Goal: Book appointment/travel/reservation

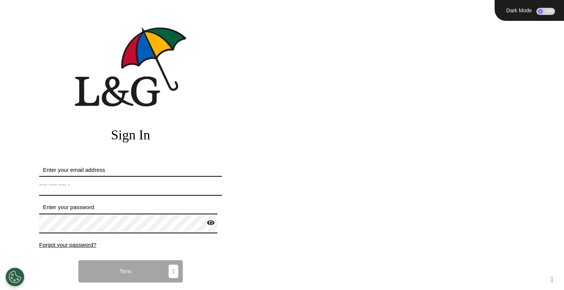
click at [168, 191] on input "Enter your email address" at bounding box center [130, 186] width 183 height 20
type input "**********"
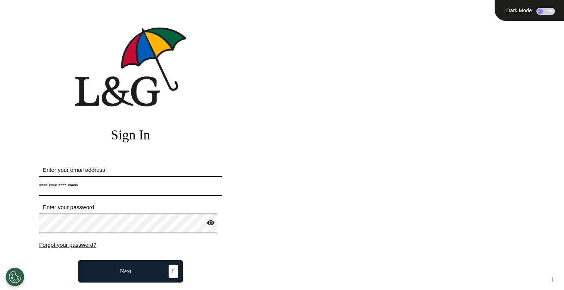
click at [137, 272] on button "Next" at bounding box center [130, 272] width 105 height 22
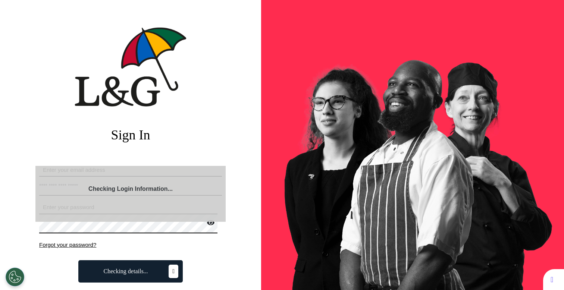
select select "**"
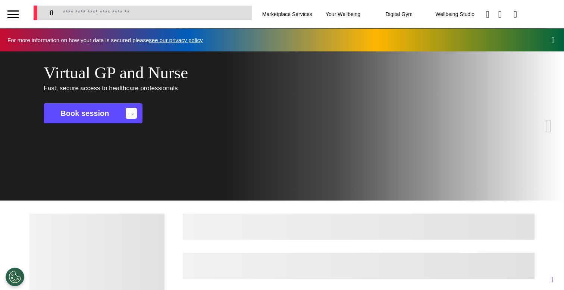
scroll to position [0, 282]
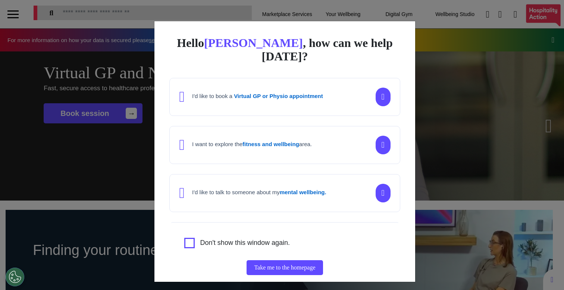
click at [129, 174] on div "Hello Ahmed , how can we help today? I'd like to book a Virtual GP or Physio ap…" at bounding box center [282, 145] width 564 height 290
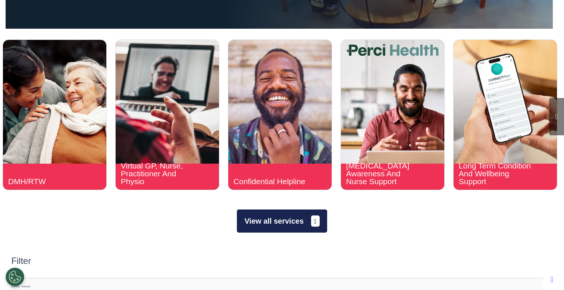
click at [304, 231] on button "View all services" at bounding box center [282, 221] width 90 height 23
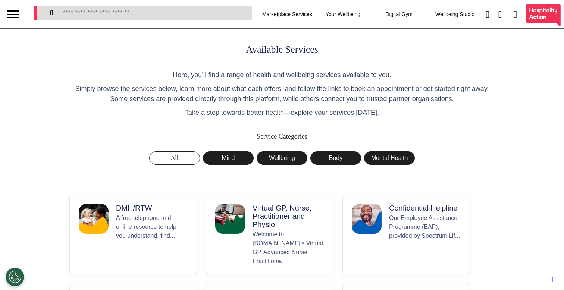
click at [147, 228] on p "A free telephone and online resource to help you understand, find..." at bounding box center [152, 240] width 72 height 52
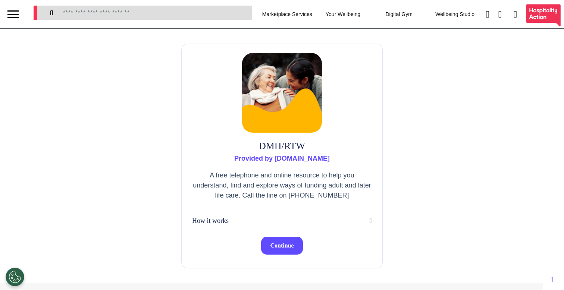
click at [291, 246] on span "Continue" at bounding box center [282, 246] width 24 height 6
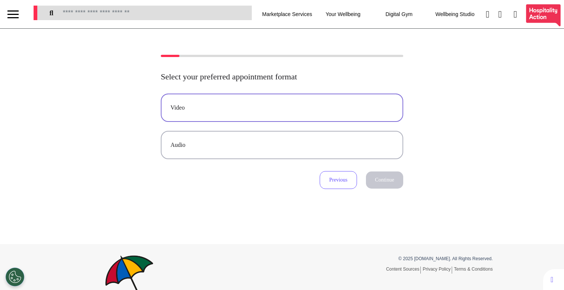
click at [362, 94] on button "Video" at bounding box center [282, 108] width 243 height 28
click at [376, 186] on button "Continue" at bounding box center [384, 180] width 37 height 17
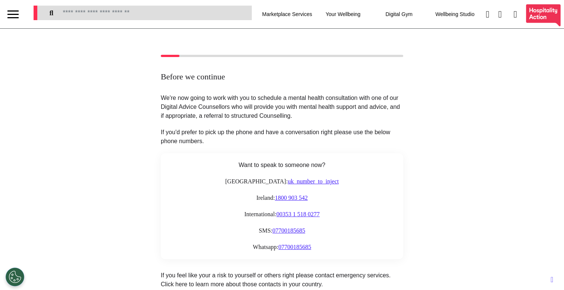
scroll to position [140, 0]
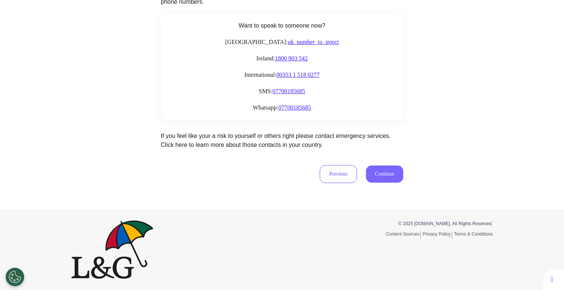
click at [369, 174] on button "Continue" at bounding box center [384, 174] width 37 height 17
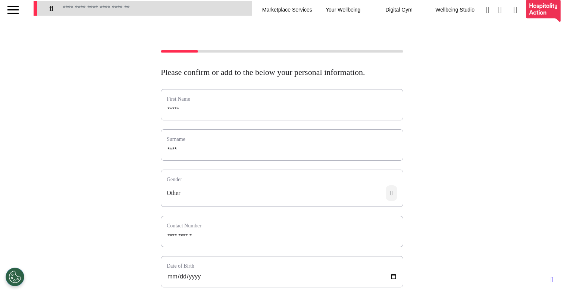
scroll to position [0, 0]
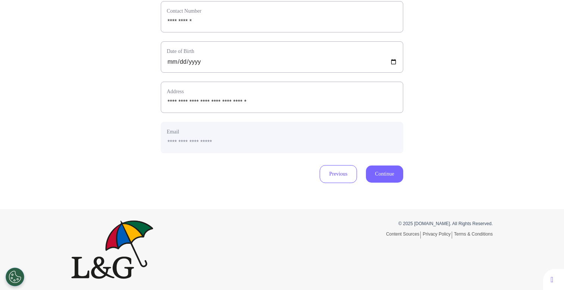
click at [374, 172] on button "Continue" at bounding box center [384, 174] width 37 height 17
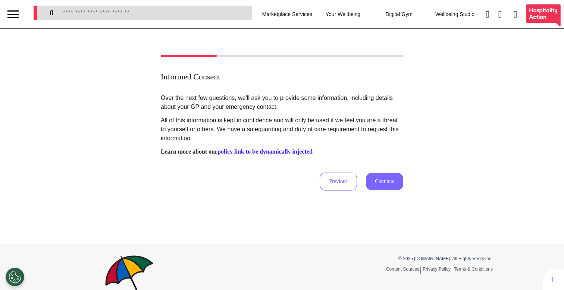
click at [390, 180] on button "Continue" at bounding box center [384, 181] width 37 height 17
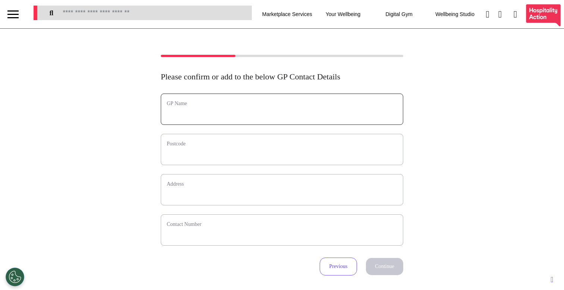
click at [270, 116] on input "text" at bounding box center [282, 114] width 231 height 10
type input "*****"
type input "*"
select select
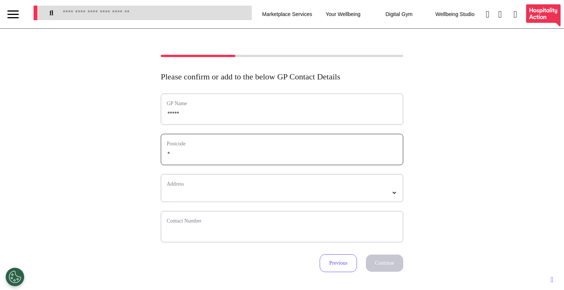
type input "**"
select select
type input "***"
select select
type input "****"
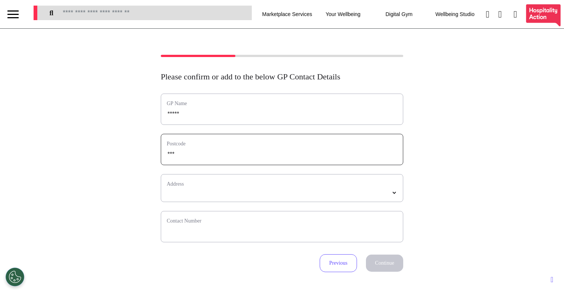
select select
type input "*****"
select select
type input "*****"
click at [226, 196] on select "*****" at bounding box center [282, 193] width 231 height 6
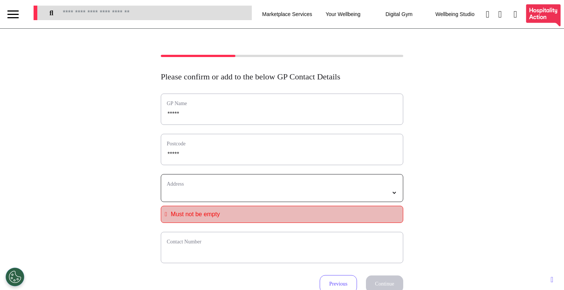
select select
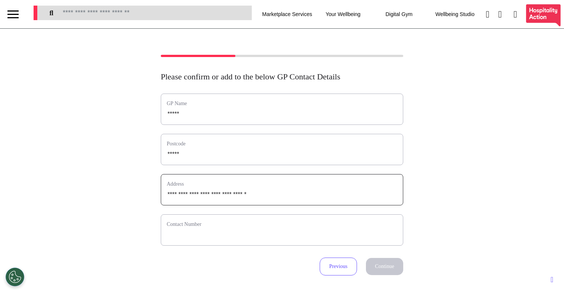
click at [221, 228] on label "Contact Number" at bounding box center [282, 225] width 231 height 8
click at [221, 231] on input "phone" at bounding box center [282, 235] width 231 height 10
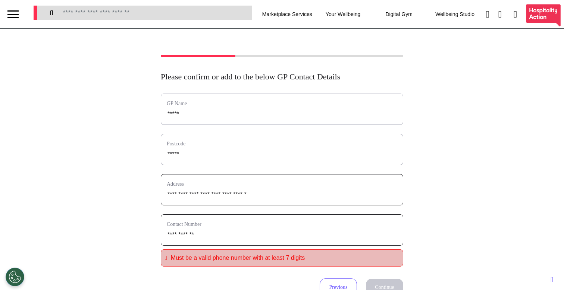
type input "**********"
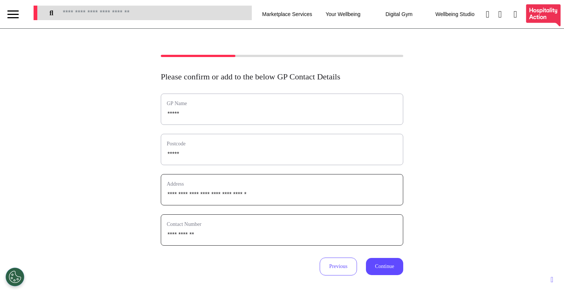
type input "**********"
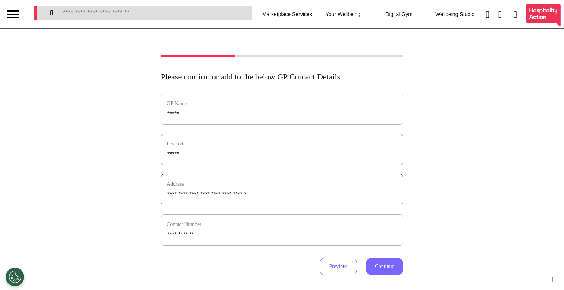
click at [379, 264] on button "Continue" at bounding box center [384, 266] width 37 height 17
select select "**********"
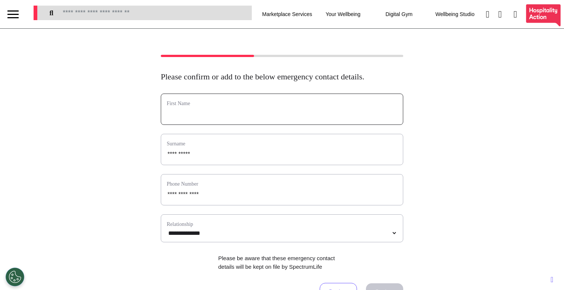
click at [205, 119] on input "text" at bounding box center [282, 114] width 231 height 10
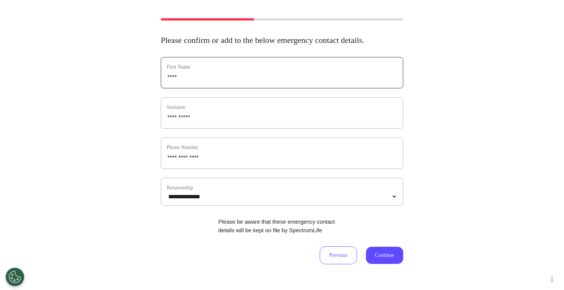
scroll to position [77, 0]
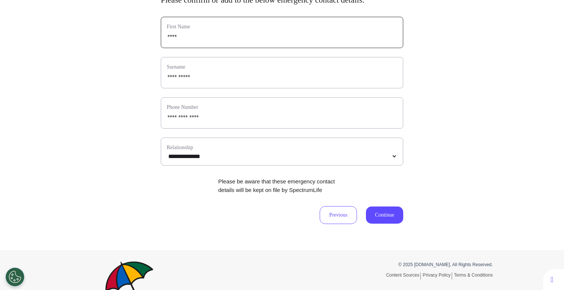
type input "****"
click at [381, 220] on button "Continue" at bounding box center [384, 215] width 37 height 17
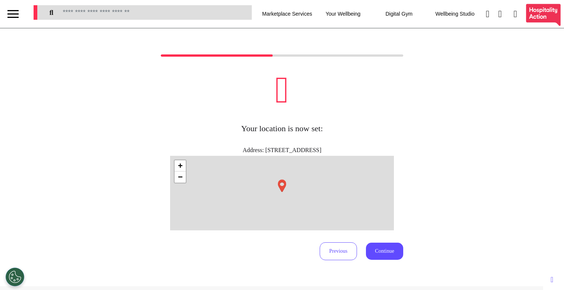
scroll to position [1, 0]
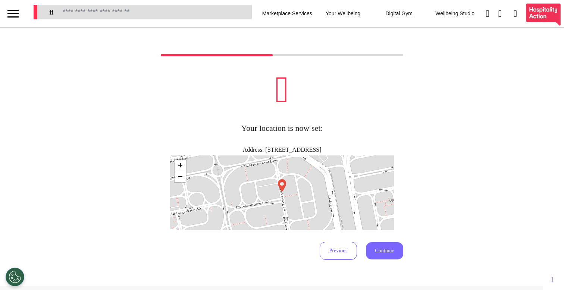
click at [371, 249] on button "Continue" at bounding box center [384, 251] width 37 height 17
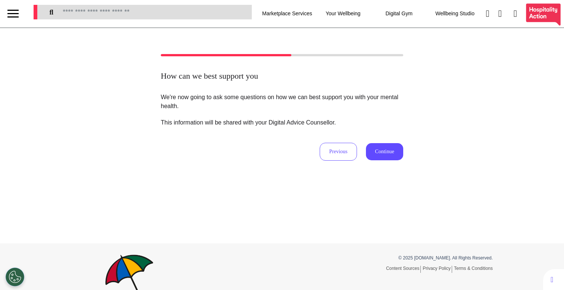
scroll to position [0, 0]
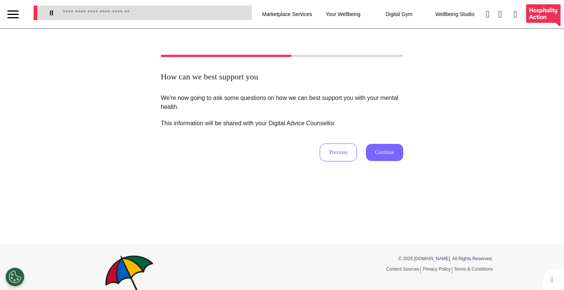
click at [389, 157] on button "Continue" at bounding box center [384, 152] width 37 height 17
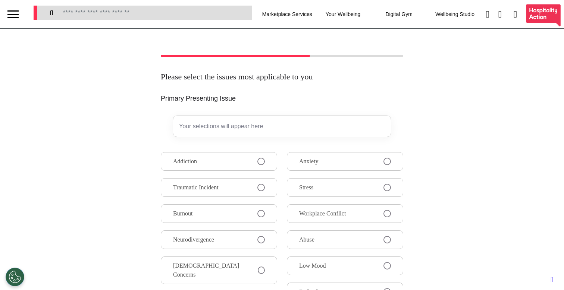
click at [364, 164] on button "Anxiety" at bounding box center [345, 161] width 116 height 19
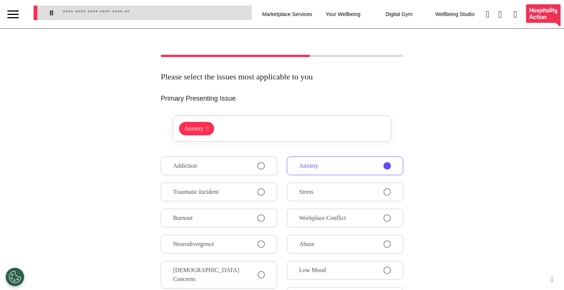
click at [258, 165] on span at bounding box center [261, 165] width 7 height 7
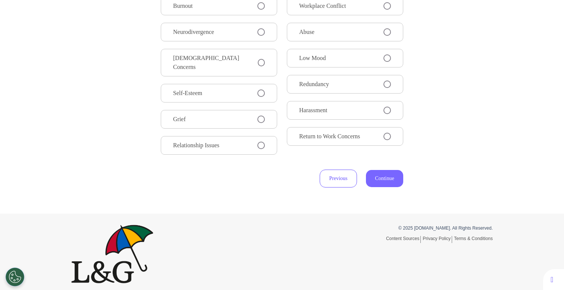
click at [381, 176] on button "Continue" at bounding box center [384, 178] width 37 height 17
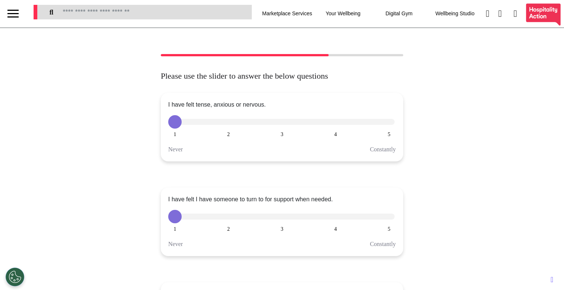
scroll to position [0, 0]
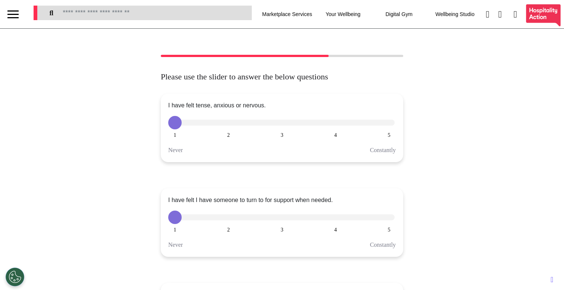
click at [333, 124] on button "4" at bounding box center [335, 122] width 13 height 13
click at [280, 220] on button "3" at bounding box center [282, 217] width 13 height 13
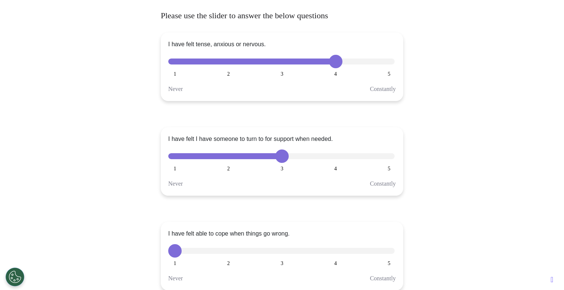
scroll to position [71, 0]
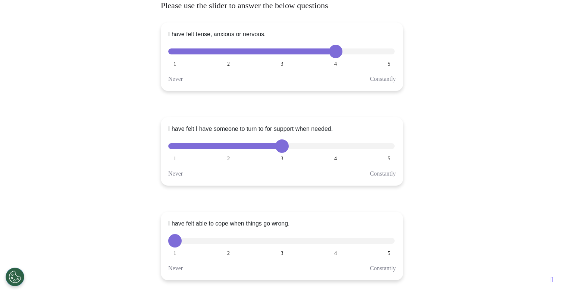
click at [338, 246] on div "1 2 3 4 5" at bounding box center [282, 240] width 228 height 13
click at [335, 246] on button "4" at bounding box center [335, 240] width 13 height 13
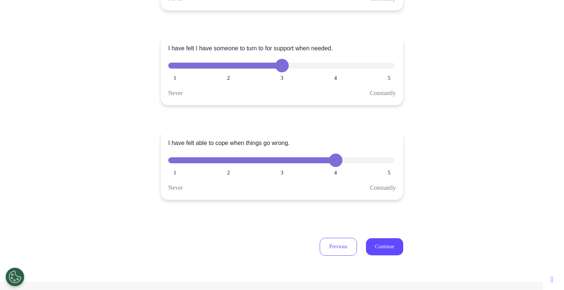
scroll to position [177, 0]
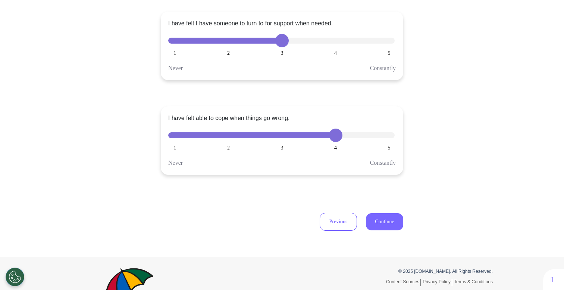
click at [380, 227] on button "Continue" at bounding box center [384, 222] width 37 height 17
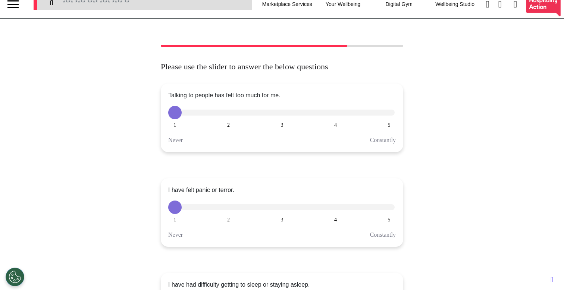
scroll to position [0, 0]
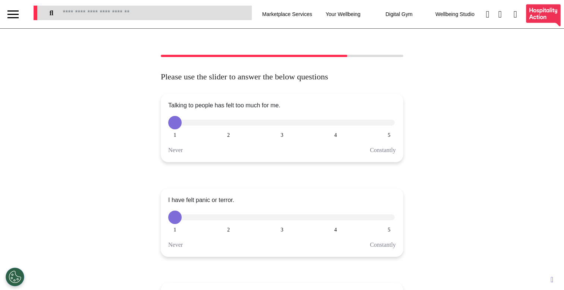
click at [329, 218] on button "4" at bounding box center [335, 217] width 13 height 13
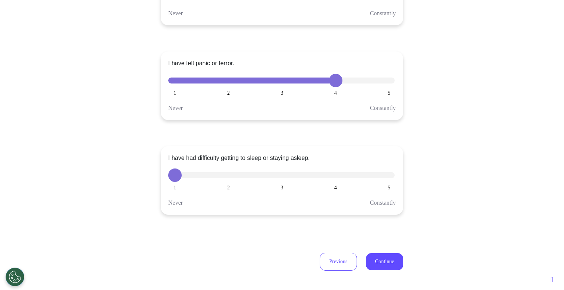
scroll to position [175, 0]
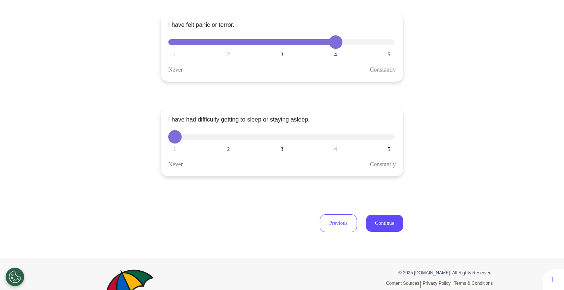
click at [227, 136] on button "2" at bounding box center [228, 136] width 13 height 13
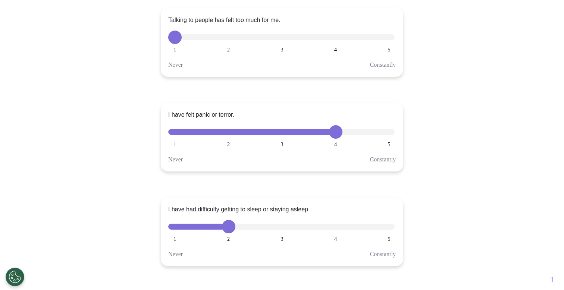
scroll to position [55, 0]
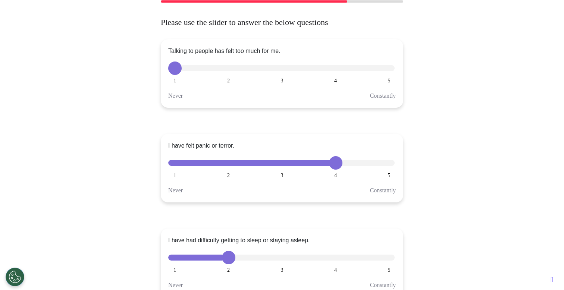
click at [341, 72] on div "1 2 3 4 5" at bounding box center [282, 68] width 228 height 13
click at [335, 72] on button "4" at bounding box center [335, 68] width 13 height 13
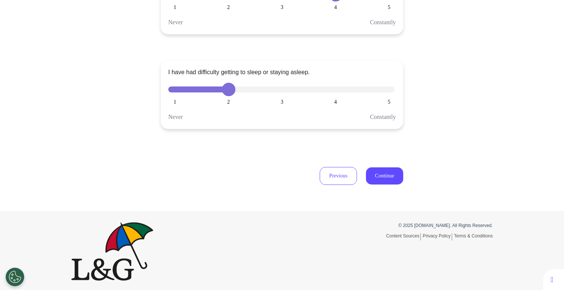
scroll to position [225, 0]
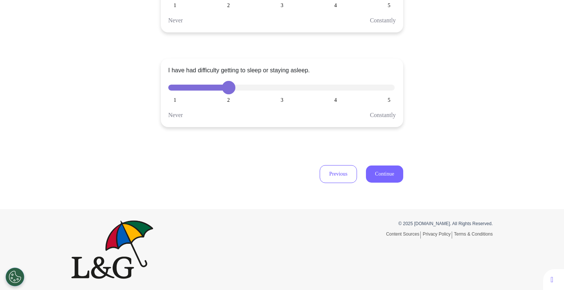
click at [376, 171] on button "Continue" at bounding box center [384, 174] width 37 height 17
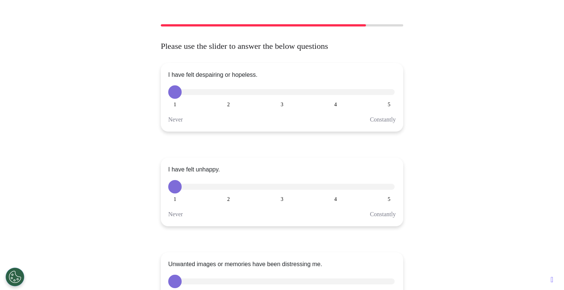
scroll to position [44, 0]
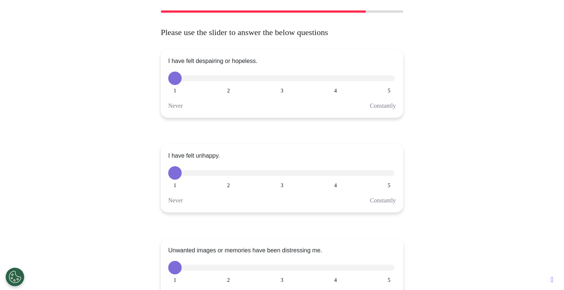
click at [332, 175] on button "4" at bounding box center [335, 173] width 13 height 13
click at [278, 269] on button "3" at bounding box center [282, 267] width 13 height 13
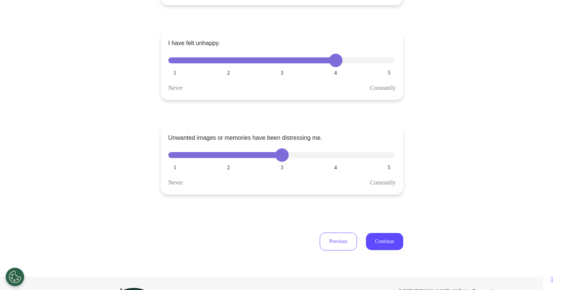
scroll to position [222, 0]
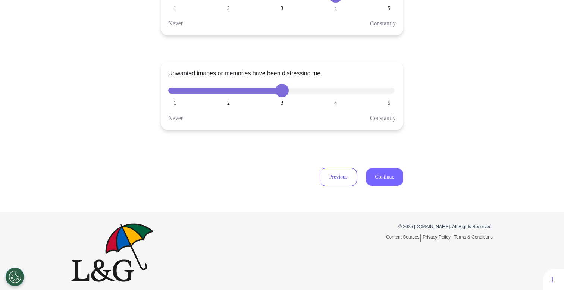
click at [395, 175] on button "Continue" at bounding box center [384, 177] width 37 height 17
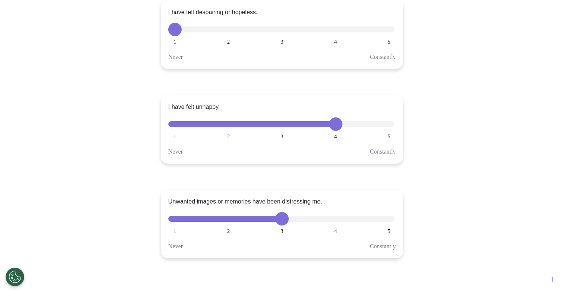
scroll to position [0, 0]
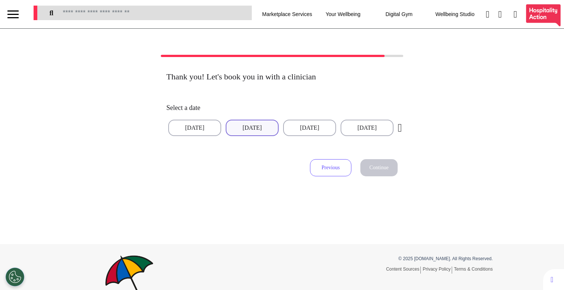
click at [263, 129] on button "24 Sep 2025" at bounding box center [252, 128] width 53 height 16
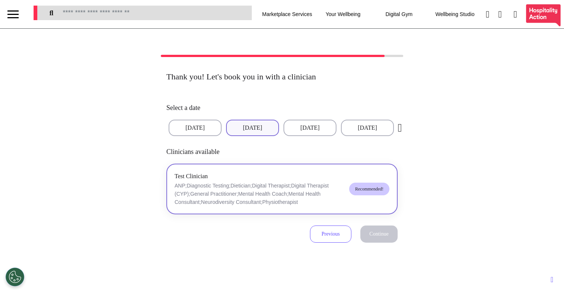
click at [349, 202] on button "Test Clinician ANP;Diagnostic Testing;Dietician;Digital Therapist;Digital Thera…" at bounding box center [282, 189] width 231 height 51
click at [370, 231] on span "Continue" at bounding box center [379, 234] width 19 height 6
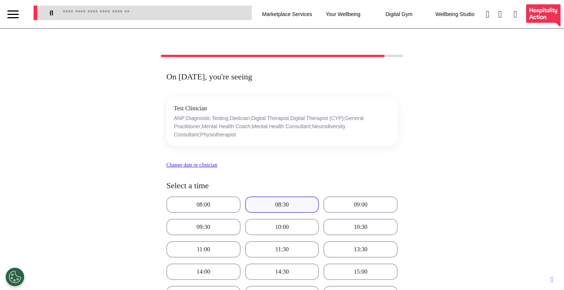
click at [286, 201] on button "08:30" at bounding box center [282, 205] width 74 height 16
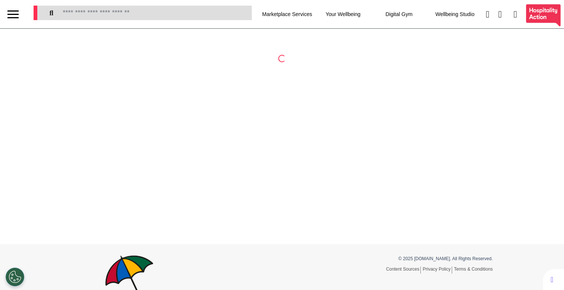
select select "**"
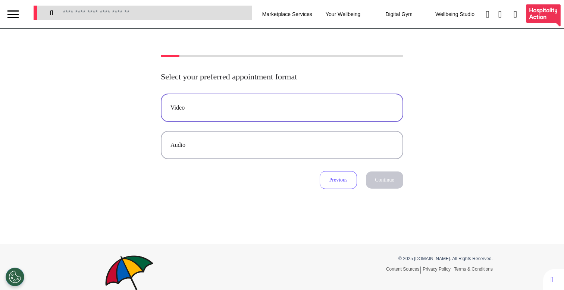
click at [370, 117] on button "Video" at bounding box center [282, 108] width 243 height 28
click at [385, 177] on button "Continue" at bounding box center [384, 180] width 37 height 17
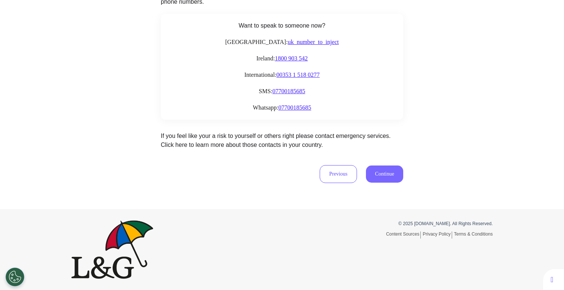
click at [371, 181] on button "Continue" at bounding box center [384, 174] width 37 height 17
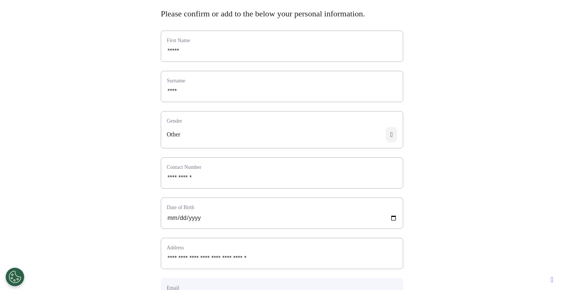
scroll to position [222, 0]
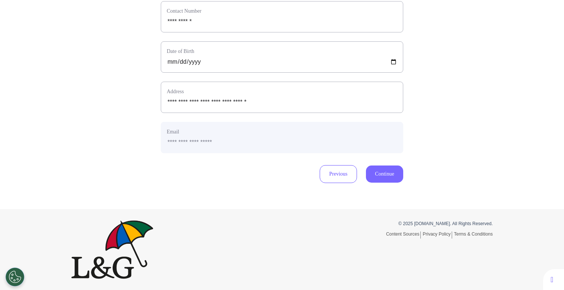
click at [382, 181] on button "Continue" at bounding box center [384, 174] width 37 height 17
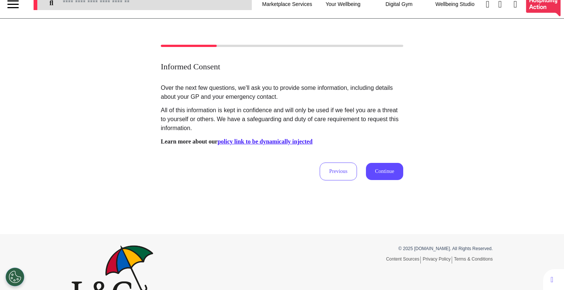
scroll to position [0, 0]
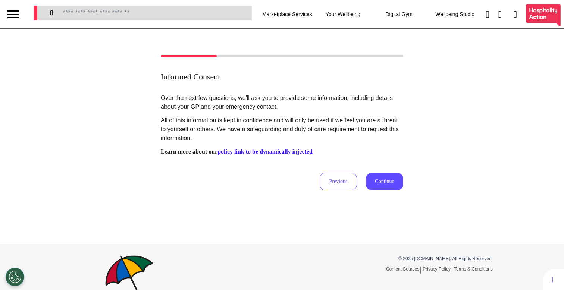
click at [218, 206] on div "Informed Consent Over the next few questions, we'll ask you to provide some inf…" at bounding box center [282, 137] width 564 height 216
click at [355, 178] on div "Previous Continue" at bounding box center [282, 182] width 243 height 18
click at [338, 183] on button "Previous" at bounding box center [338, 182] width 37 height 18
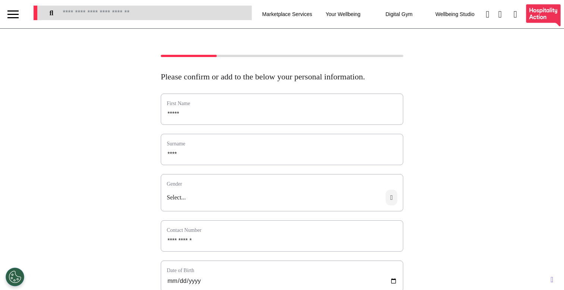
scroll to position [243, 0]
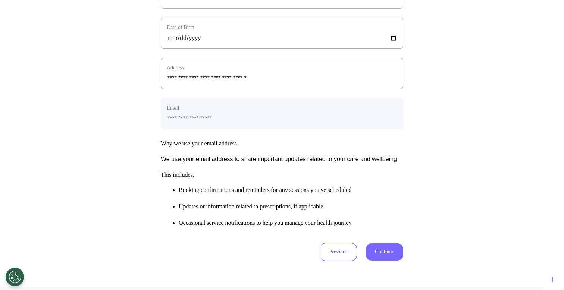
click at [376, 261] on button "Continue" at bounding box center [384, 252] width 37 height 17
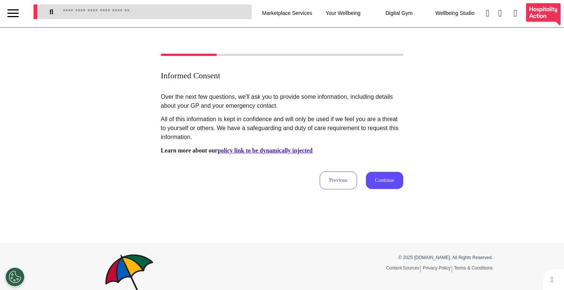
scroll to position [0, 0]
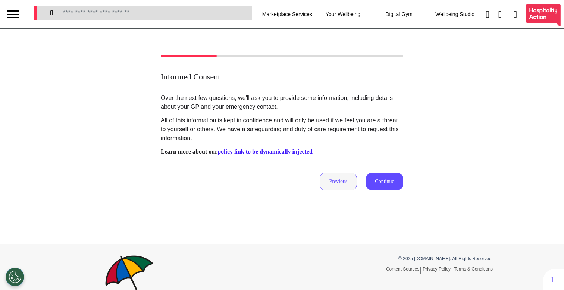
click at [342, 178] on button "Previous" at bounding box center [338, 182] width 37 height 18
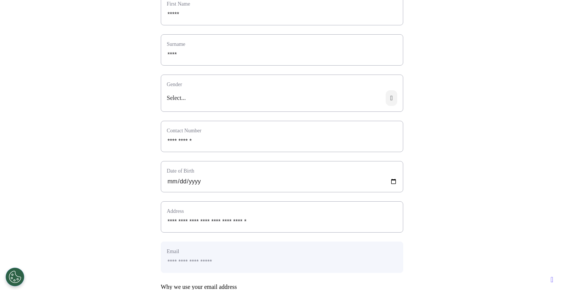
scroll to position [340, 0]
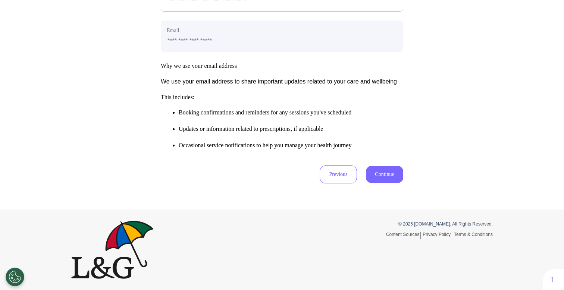
click at [383, 170] on button "Continue" at bounding box center [384, 174] width 37 height 17
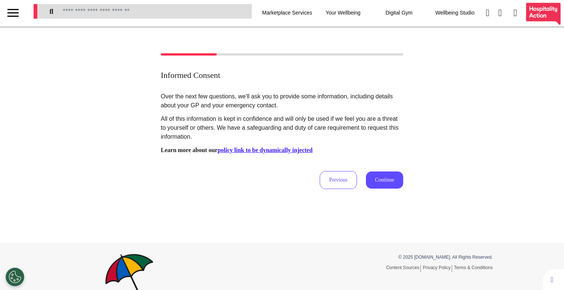
scroll to position [0, 0]
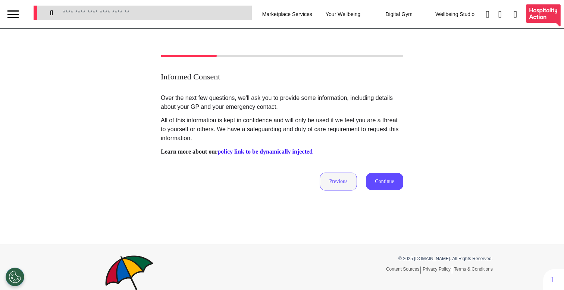
click at [330, 183] on button "Previous" at bounding box center [338, 182] width 37 height 18
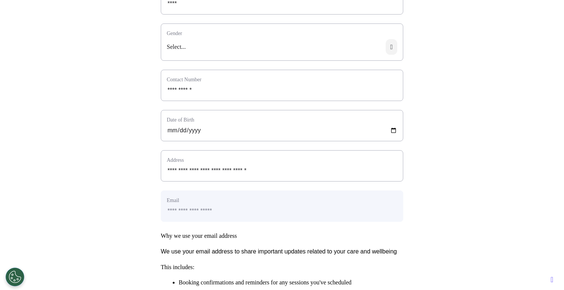
scroll to position [340, 0]
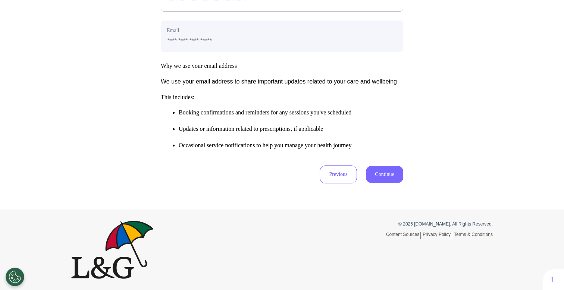
click at [379, 168] on button "Continue" at bounding box center [384, 174] width 37 height 17
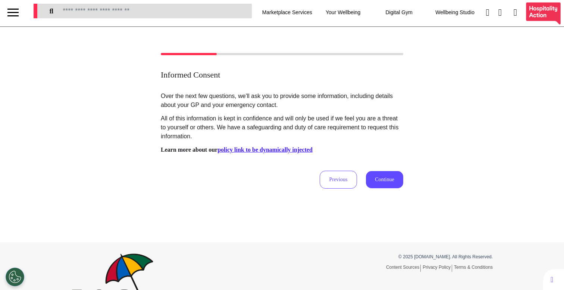
scroll to position [0, 0]
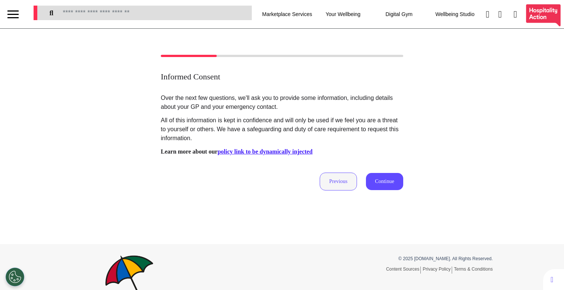
click at [324, 180] on button "Previous" at bounding box center [338, 182] width 37 height 18
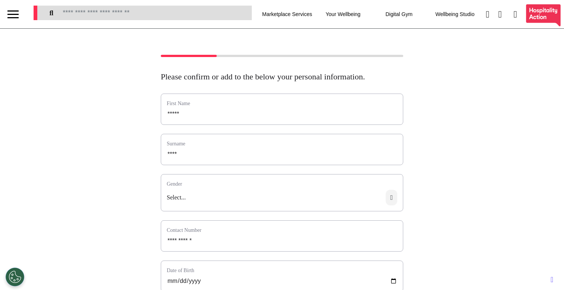
scroll to position [340, 0]
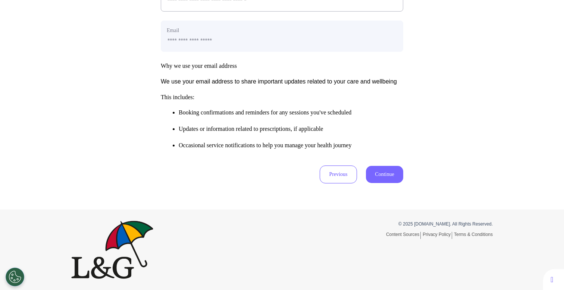
click at [379, 178] on button "Continue" at bounding box center [384, 174] width 37 height 17
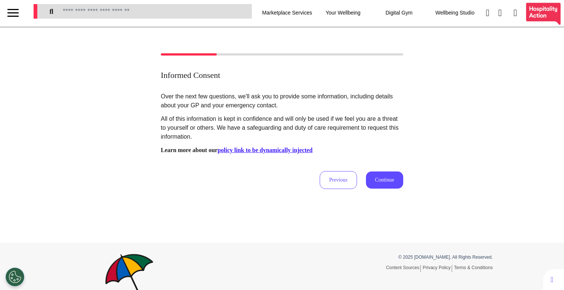
scroll to position [0, 0]
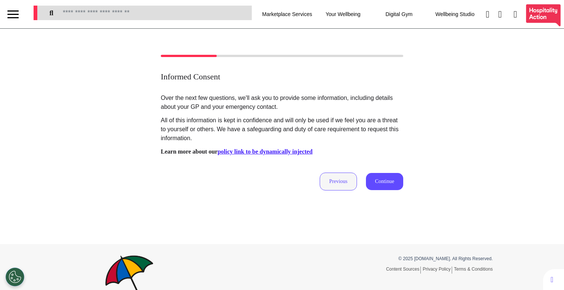
click at [338, 179] on button "Previous" at bounding box center [338, 182] width 37 height 18
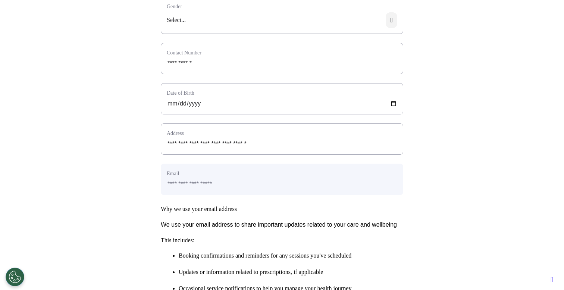
scroll to position [267, 0]
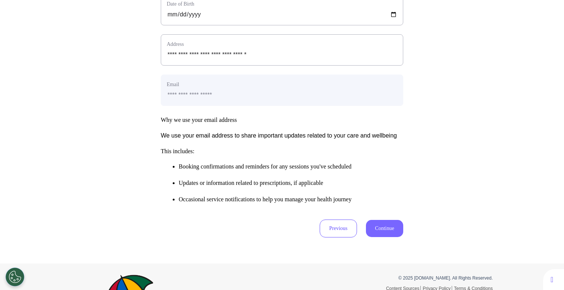
click at [385, 237] on button "Continue" at bounding box center [384, 228] width 37 height 17
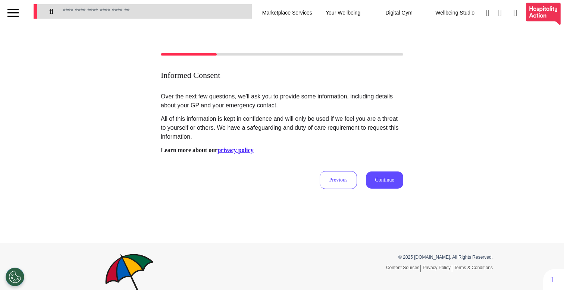
scroll to position [0, 0]
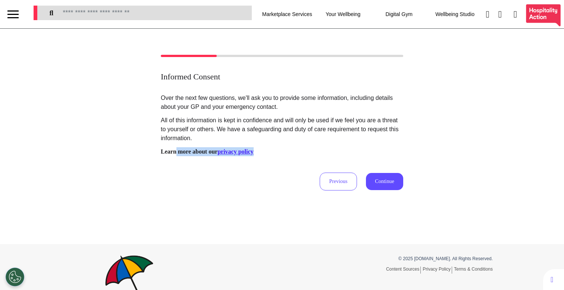
drag, startPoint x: 249, startPoint y: 153, endPoint x: 343, endPoint y: 150, distance: 94.5
click at [343, 150] on p "Learn more about our privacy policy" at bounding box center [282, 151] width 243 height 9
click at [347, 147] on p "Over the next few questions, we'll ask you to provide some information, includi…" at bounding box center [282, 125] width 243 height 63
click at [338, 185] on button "Previous" at bounding box center [338, 182] width 37 height 18
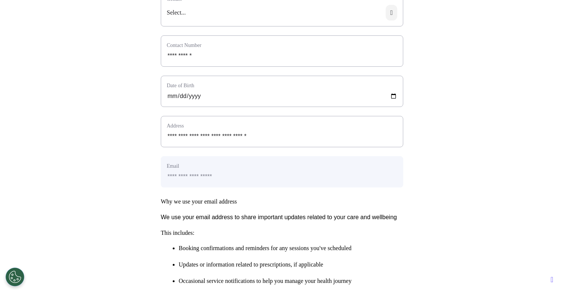
scroll to position [340, 0]
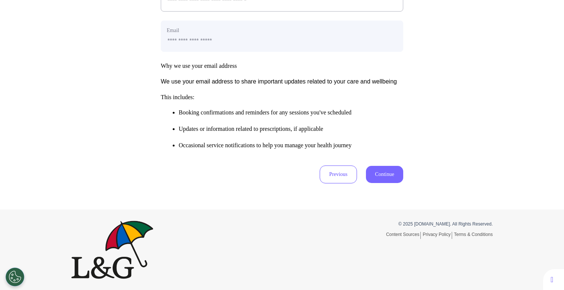
click at [391, 169] on button "Continue" at bounding box center [384, 174] width 37 height 17
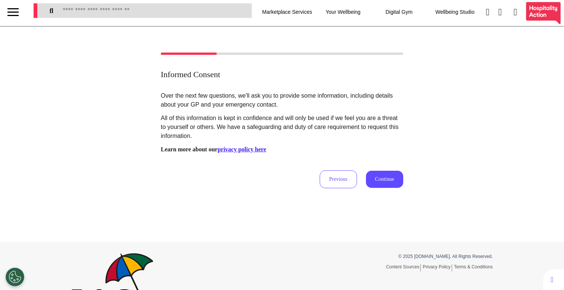
scroll to position [0, 0]
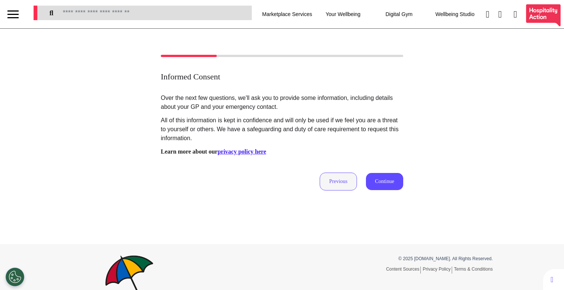
click at [330, 183] on button "Previous" at bounding box center [338, 182] width 37 height 18
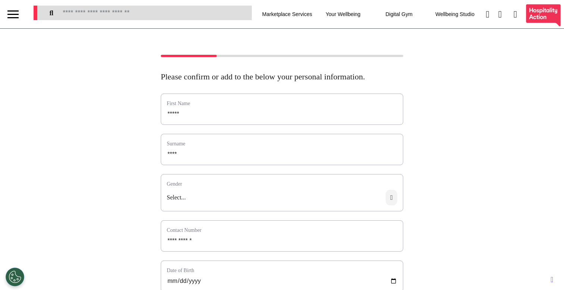
drag, startPoint x: 95, startPoint y: 169, endPoint x: 98, endPoint y: 173, distance: 5.1
click at [94, 169] on div "**********" at bounding box center [282, 280] width 564 height 450
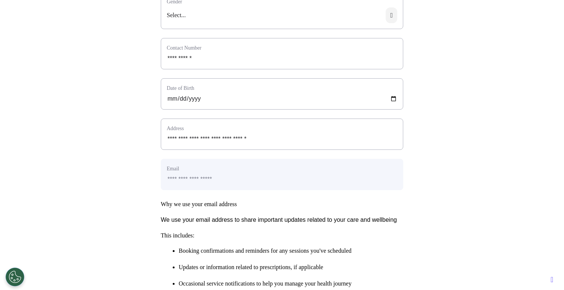
scroll to position [268, 0]
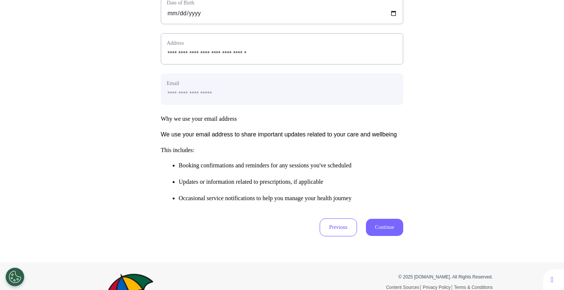
click at [376, 236] on button "Continue" at bounding box center [384, 227] width 37 height 17
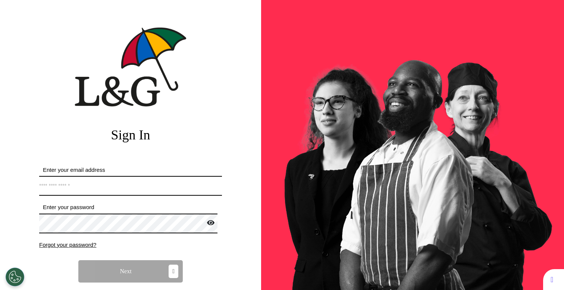
select select "**"
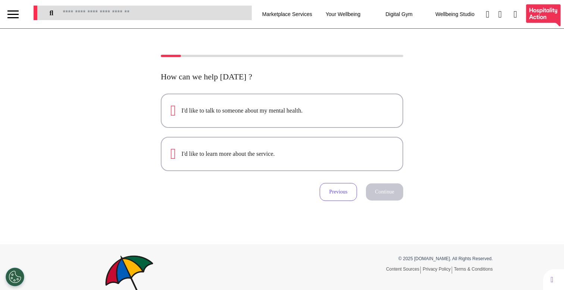
click at [10, 17] on div at bounding box center [12, 17] width 11 height 1
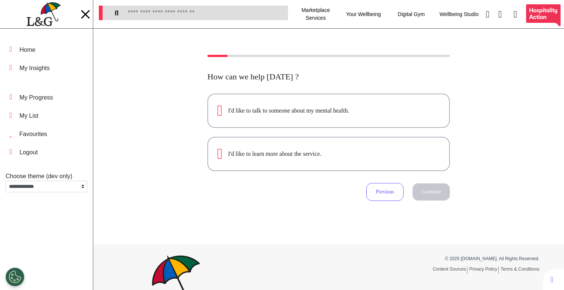
click at [51, 15] on img at bounding box center [44, 14] width 34 height 24
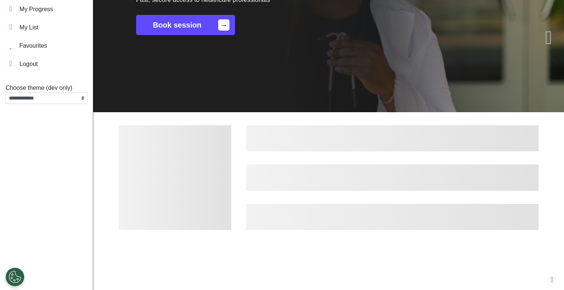
scroll to position [92, 0]
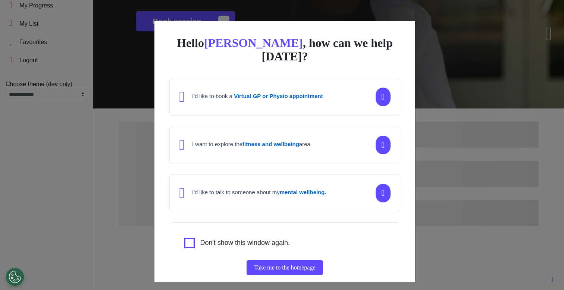
click at [432, 149] on div "Hello [PERSON_NAME] , how can we help [DATE]? I'd like to book a Virtual GP or …" at bounding box center [282, 145] width 564 height 290
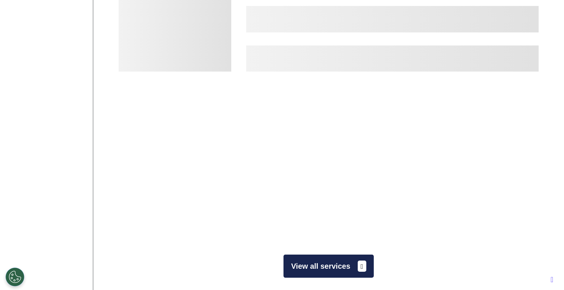
click at [344, 264] on button "View all services" at bounding box center [329, 266] width 90 height 23
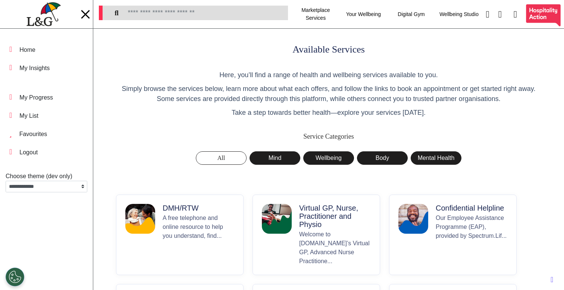
click at [172, 225] on p "A free telephone and online resource to help you understand, find..." at bounding box center [199, 240] width 72 height 52
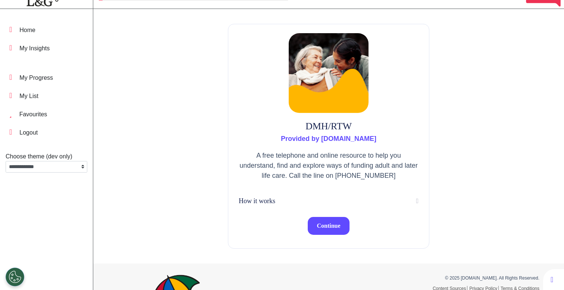
scroll to position [21, 0]
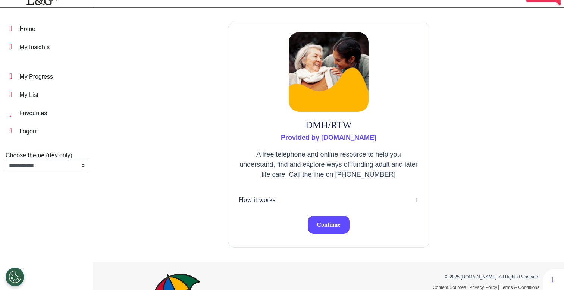
click at [319, 227] on span "Continue" at bounding box center [329, 225] width 24 height 6
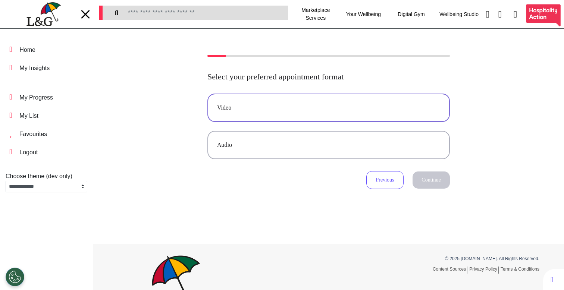
click at [319, 112] on div "Video" at bounding box center [328, 107] width 223 height 9
click at [413, 184] on button "Continue" at bounding box center [431, 180] width 37 height 17
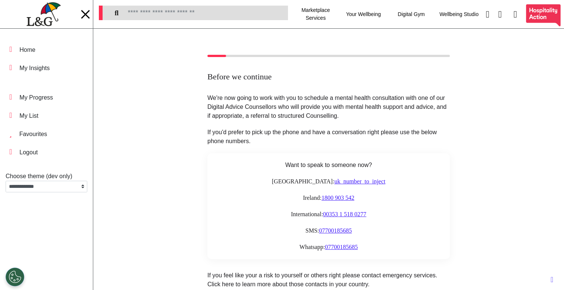
scroll to position [140, 0]
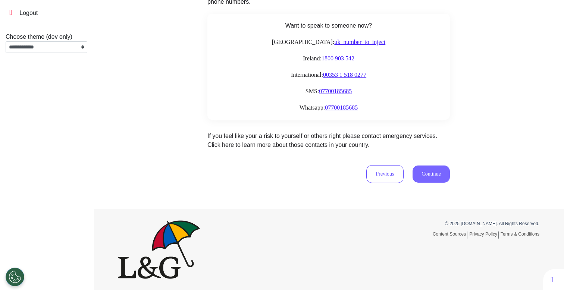
click at [426, 181] on button "Continue" at bounding box center [431, 174] width 37 height 17
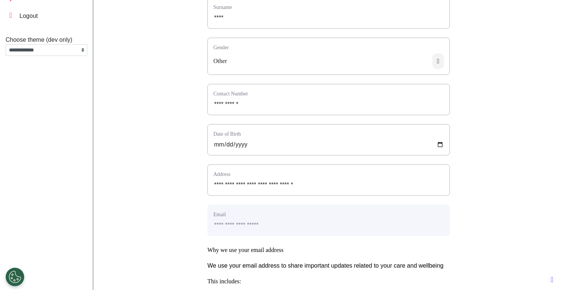
scroll to position [340, 0]
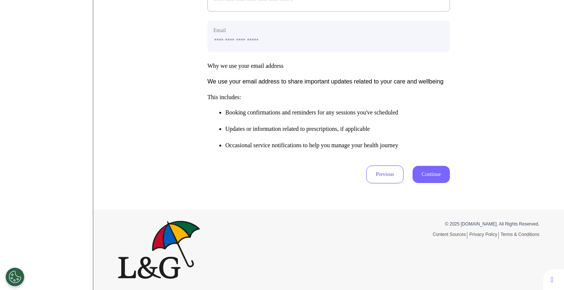
click at [426, 179] on button "Continue" at bounding box center [431, 174] width 37 height 17
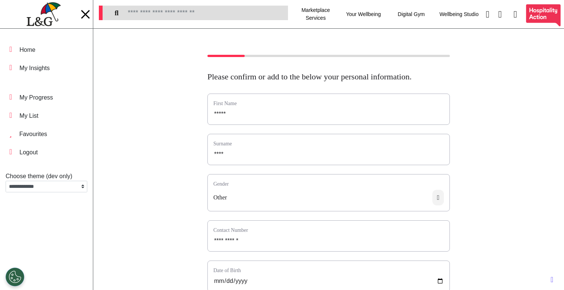
scroll to position [247, 0]
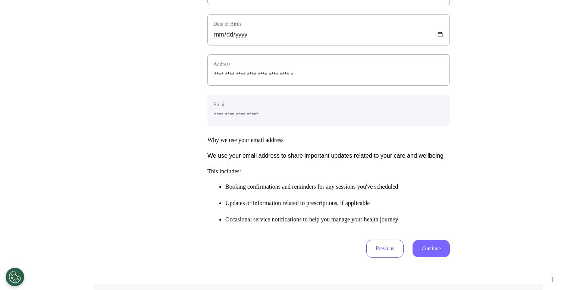
click at [436, 258] on button "Continue" at bounding box center [431, 248] width 37 height 17
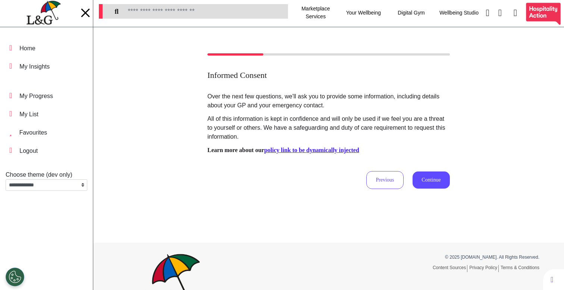
scroll to position [0, 0]
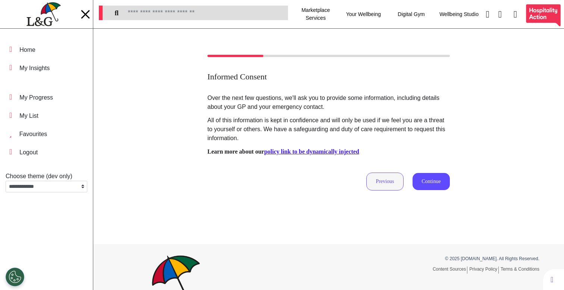
click at [382, 187] on button "Previous" at bounding box center [385, 182] width 37 height 18
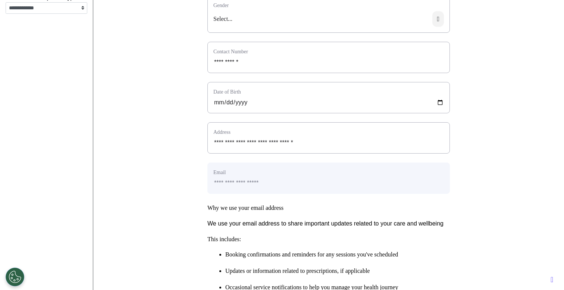
scroll to position [340, 0]
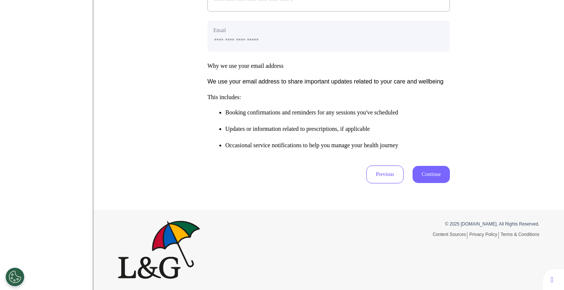
click at [439, 171] on button "Continue" at bounding box center [431, 174] width 37 height 17
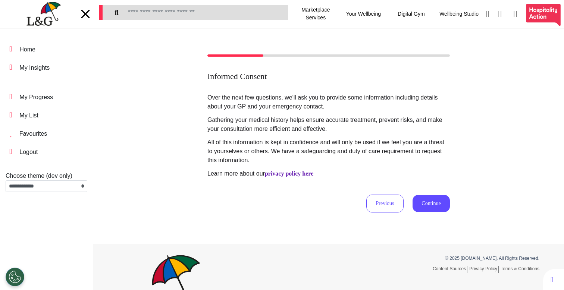
scroll to position [0, 0]
click at [380, 192] on div "Over the next few questions, we'll ask you to provide some information includin…" at bounding box center [329, 153] width 243 height 119
click at [380, 199] on button "Previous" at bounding box center [385, 204] width 37 height 18
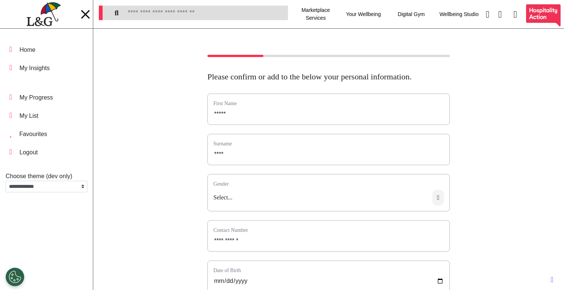
scroll to position [340, 0]
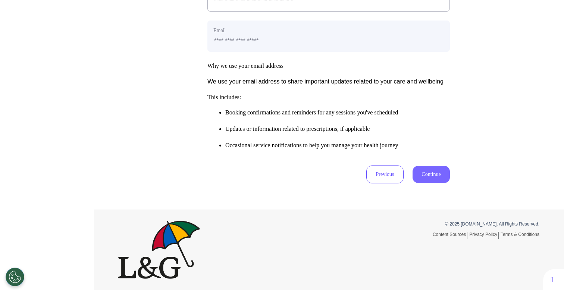
click at [439, 181] on button "Continue" at bounding box center [431, 174] width 37 height 17
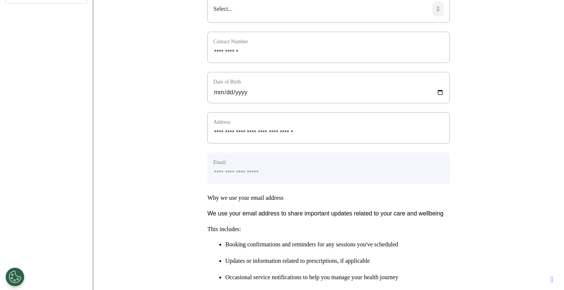
scroll to position [0, 0]
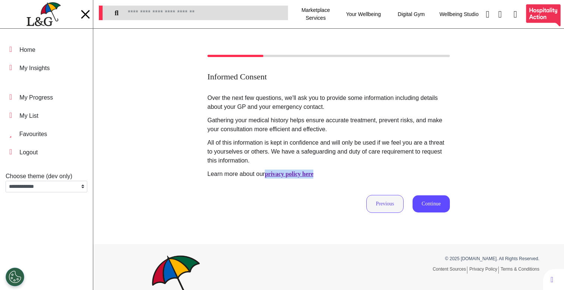
click at [382, 206] on button "Previous" at bounding box center [385, 204] width 37 height 18
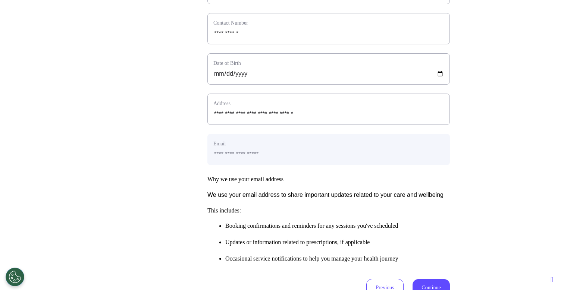
scroll to position [340, 0]
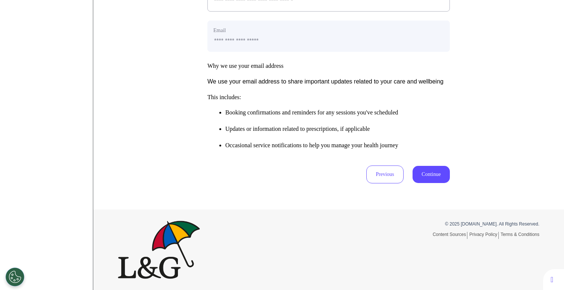
click at [435, 177] on button "Continue" at bounding box center [431, 174] width 37 height 17
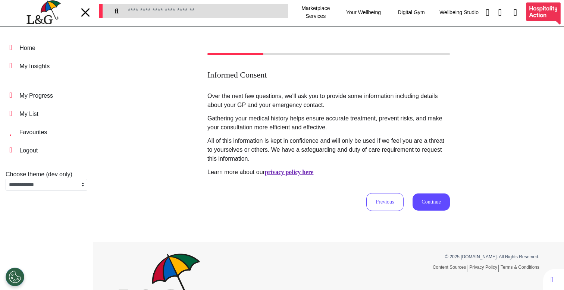
scroll to position [0, 0]
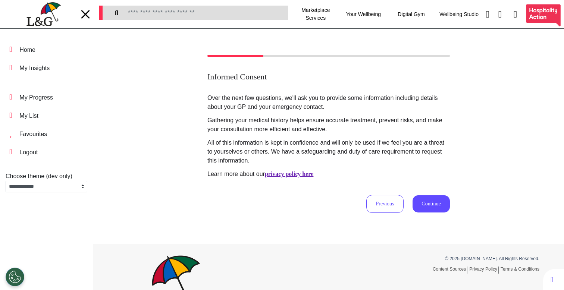
click at [90, 16] on div at bounding box center [85, 14] width 11 height 12
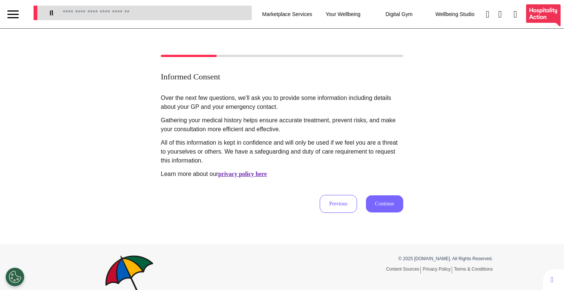
click at [386, 202] on button "Continue" at bounding box center [384, 204] width 37 height 17
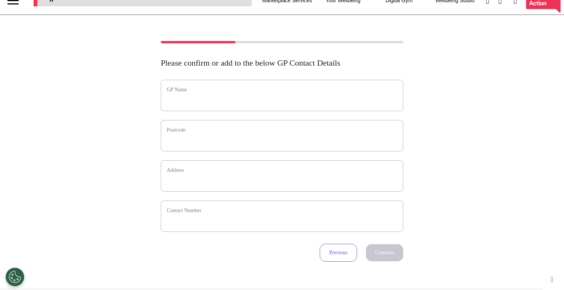
scroll to position [14, 0]
click at [335, 98] on input "text" at bounding box center [282, 100] width 231 height 10
type input "*****"
type input "*"
select select
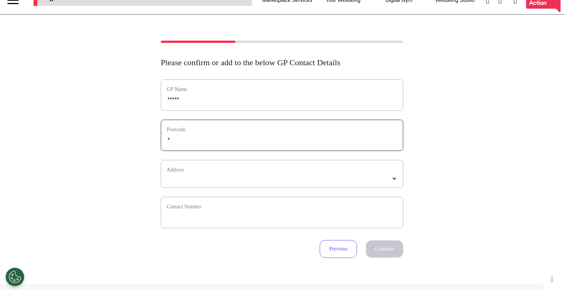
type input "**"
select select
type input "***"
select select
type input "****"
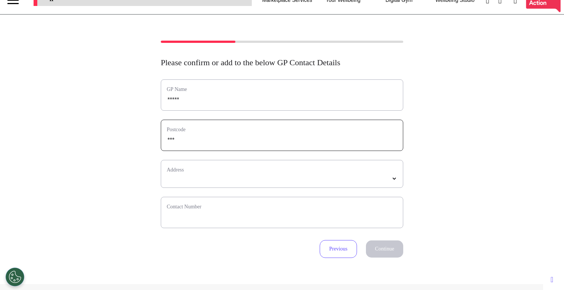
select select
type input "*****"
select select
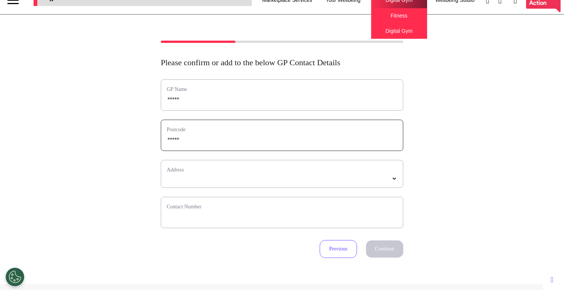
type input "*****"
select select
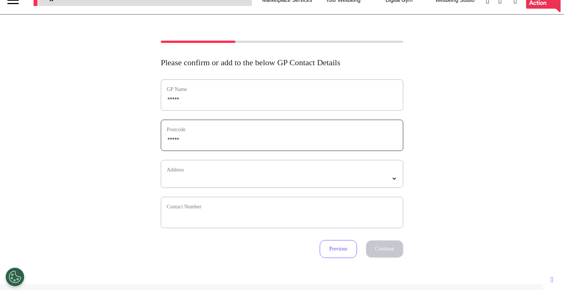
click at [171, 143] on input "*****" at bounding box center [282, 141] width 231 height 10
type input "****"
select select
type input "*****"
select select
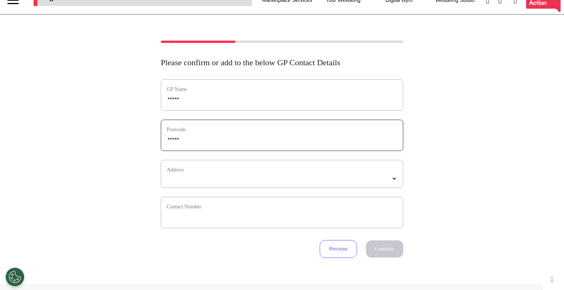
type input "*****"
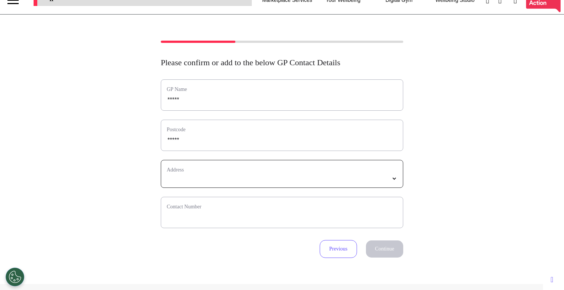
click at [198, 182] on select "*****" at bounding box center [282, 179] width 231 height 6
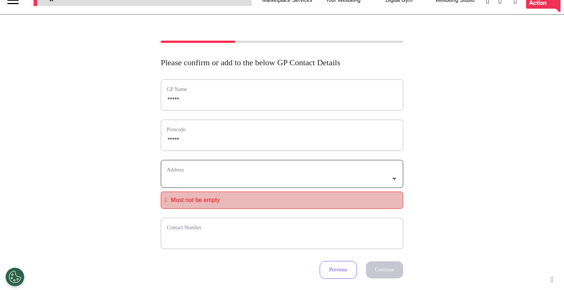
select select
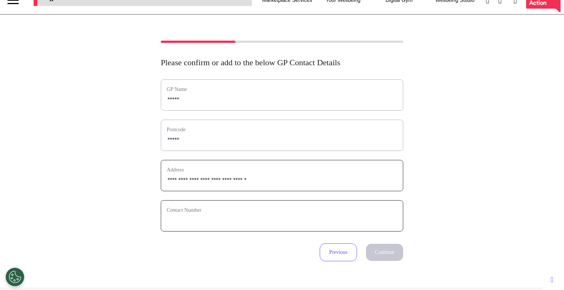
click at [206, 220] on input "phone" at bounding box center [282, 221] width 231 height 10
type input "**********"
click at [383, 253] on button "Continue" at bounding box center [384, 252] width 37 height 17
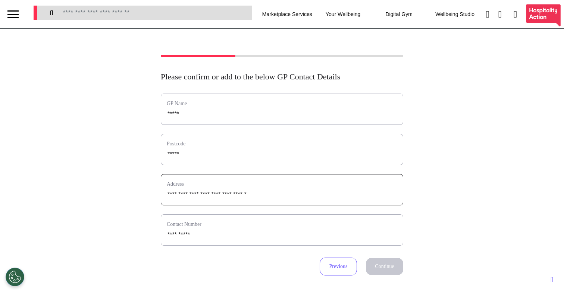
select select "**********"
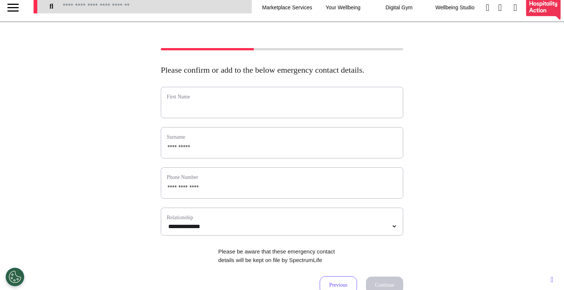
scroll to position [7, 0]
